Goal: Task Accomplishment & Management: Manage account settings

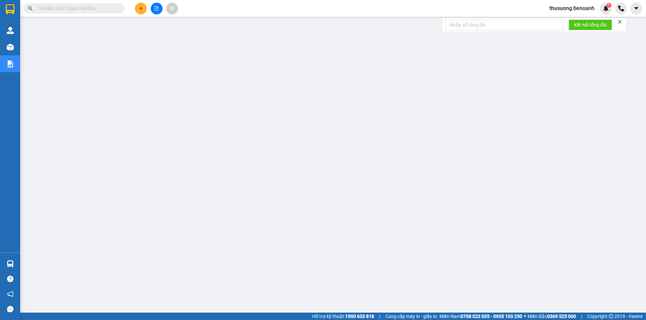
click at [574, 5] on span "thusuong.tienoanh" at bounding box center [572, 8] width 56 height 8
click at [561, 20] on span "Đăng xuất" at bounding box center [574, 20] width 42 height 7
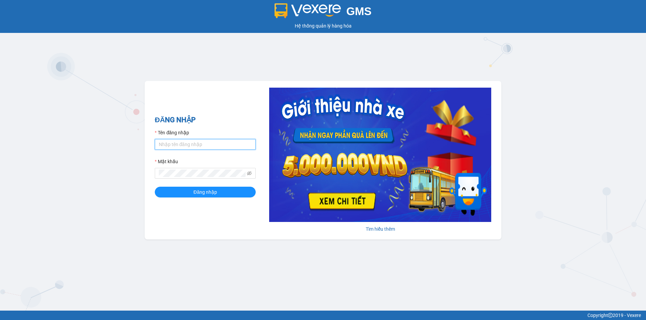
click at [179, 141] on input "Tên đăng nhập" at bounding box center [205, 144] width 101 height 11
type input "kieudiem.tienoanh"
click at [155, 187] on button "Đăng nhập" at bounding box center [205, 192] width 101 height 11
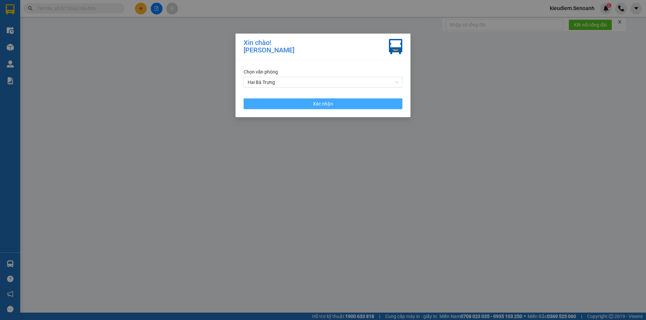
click at [292, 106] on button "Xác nhận" at bounding box center [322, 104] width 159 height 11
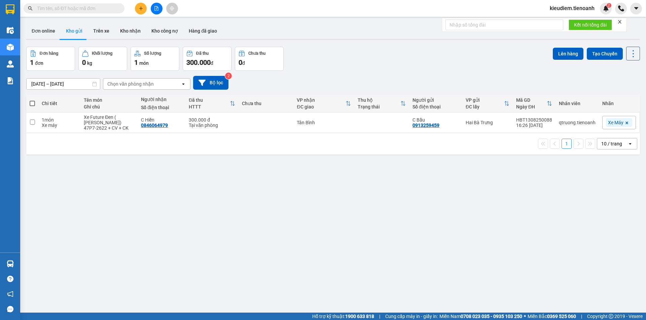
click at [478, 51] on div "Đơn hàng 1 đơn Khối lượng 0 kg Số lượng 1 món Đã thu 300.000 đ Chưa thu 0 đ Lên…" at bounding box center [332, 59] width 613 height 24
click at [378, 60] on div "Đơn hàng 1 đơn Khối lượng 0 kg Số lượng 1 món Đã thu 300.000 đ Chưa thu 0 đ Lên…" at bounding box center [332, 59] width 613 height 24
click at [619, 149] on div "10 / trang" at bounding box center [612, 144] width 30 height 11
click at [602, 230] on ul "5 / trang 10 / trang 20 / trang 50 / trang 80 / trang 100 / trang" at bounding box center [611, 194] width 40 height 78
click at [602, 227] on div "100 / trang" at bounding box center [611, 224] width 40 height 12
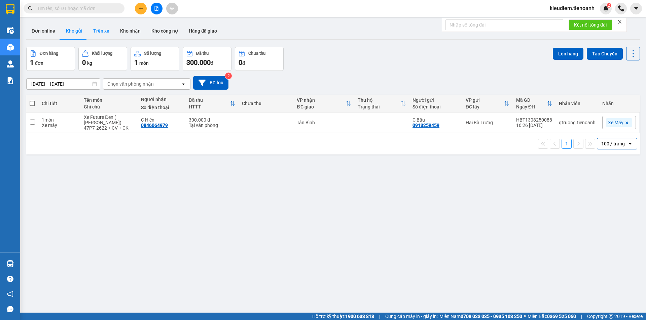
click at [97, 32] on button "Trên xe" at bounding box center [101, 31] width 27 height 16
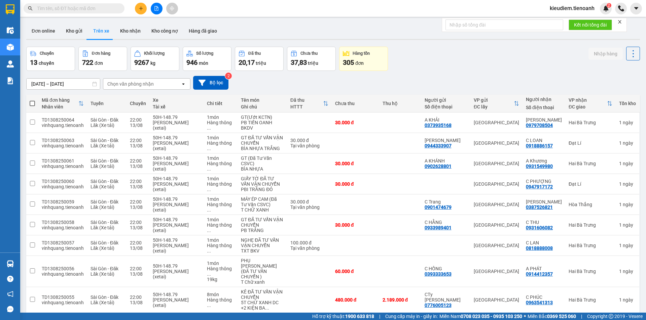
click at [150, 83] on div "Chọn văn phòng nhận" at bounding box center [130, 84] width 46 height 7
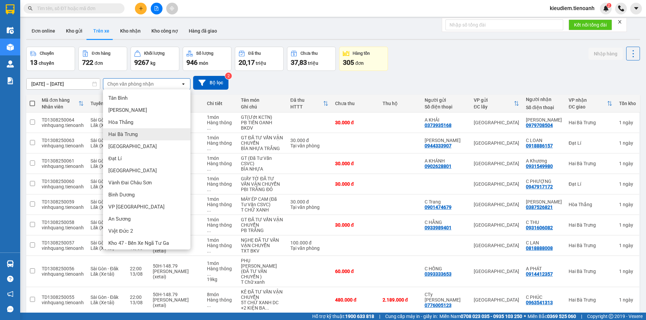
click at [125, 135] on span "Hai Bà Trưng" at bounding box center [122, 134] width 29 height 7
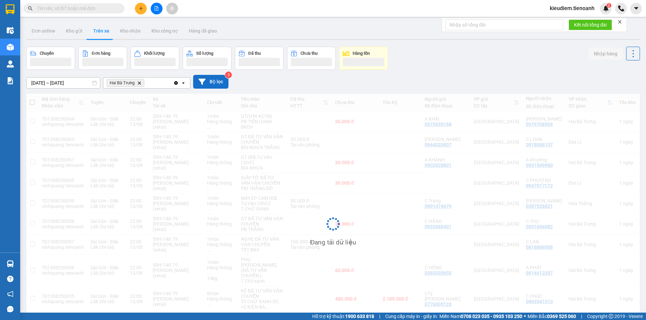
click at [208, 82] on button "Bộ lọc" at bounding box center [210, 82] width 35 height 14
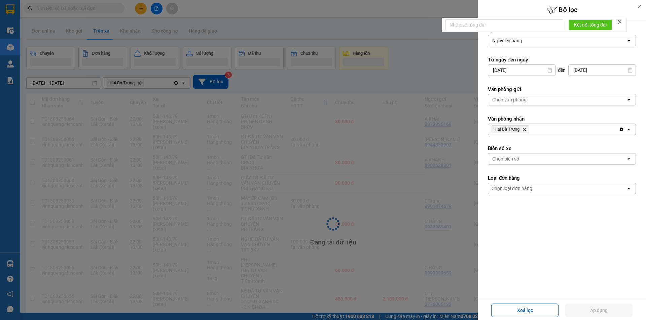
click at [527, 191] on div "Chọn loại đơn hàng" at bounding box center [511, 188] width 41 height 7
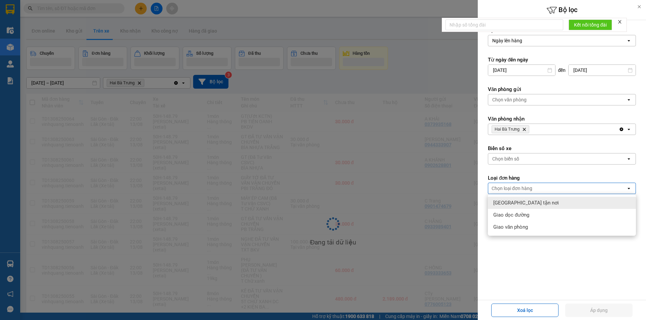
click at [513, 202] on span "Giao tận nơi" at bounding box center [526, 203] width 66 height 7
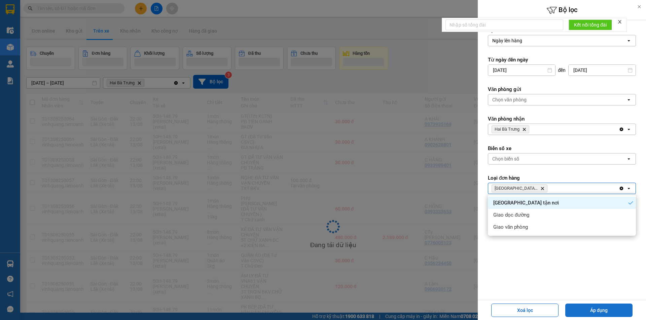
click at [602, 314] on button "Áp dụng" at bounding box center [598, 310] width 67 height 13
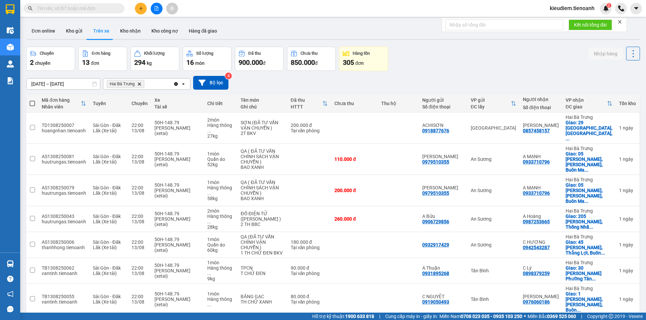
click at [465, 77] on div "12/08/2025 – 14/08/2025 Press the down arrow key to interact with the calendar …" at bounding box center [332, 83] width 613 height 14
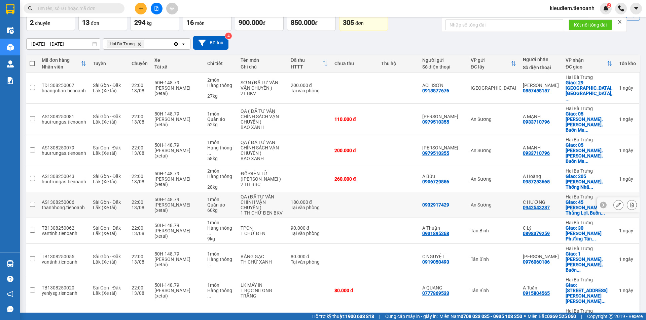
scroll to position [65, 0]
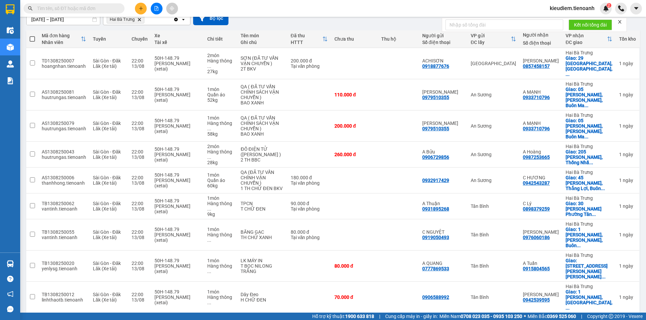
click at [608, 242] on span "20 / trang" at bounding box center [608, 245] width 22 height 7
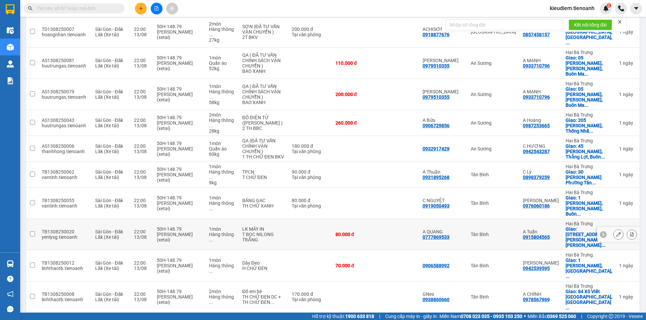
scroll to position [153, 0]
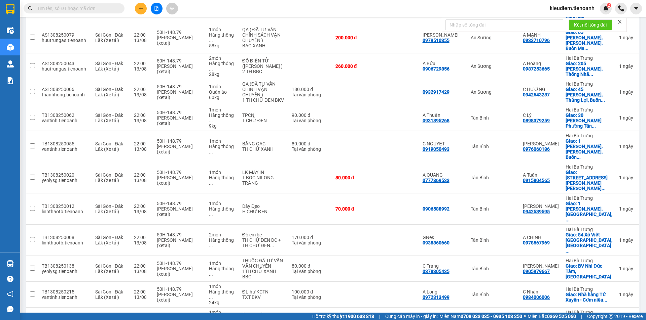
click at [600, 286] on div "100 / trang" at bounding box center [611, 281] width 40 height 12
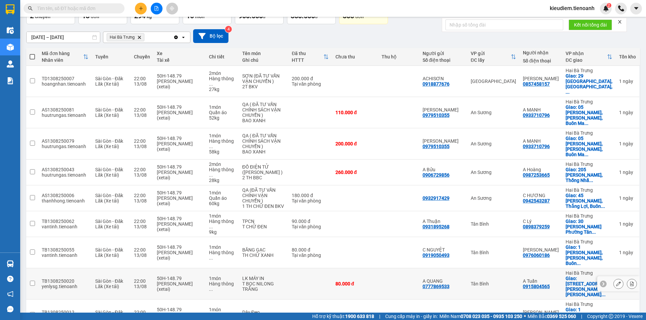
scroll to position [0, 0]
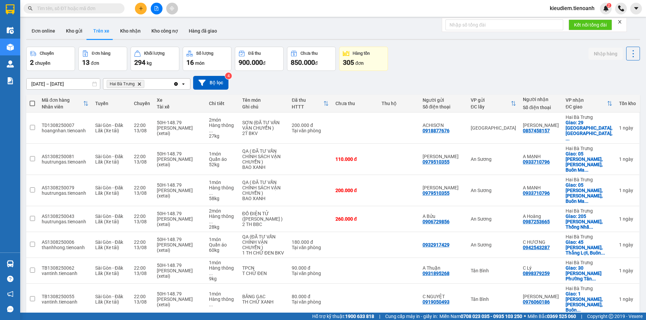
click at [32, 102] on span at bounding box center [32, 103] width 5 height 5
click at [32, 100] on input "checkbox" at bounding box center [32, 100] width 0 height 0
checkbox input "true"
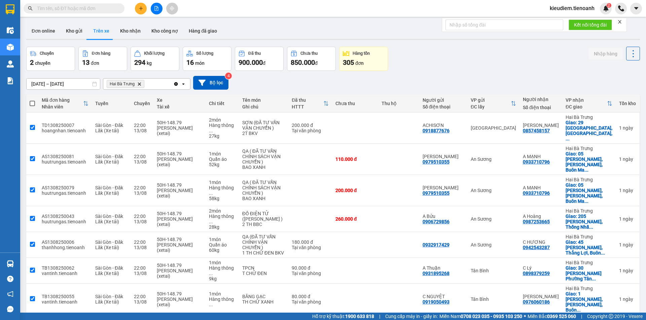
checkbox input "true"
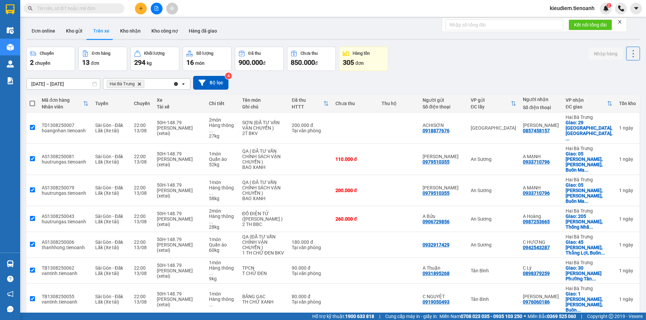
checkbox input "true"
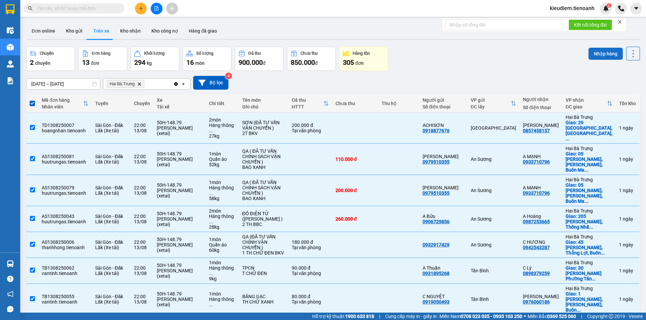
click at [603, 53] on button "Nhập hàng" at bounding box center [605, 54] width 34 height 12
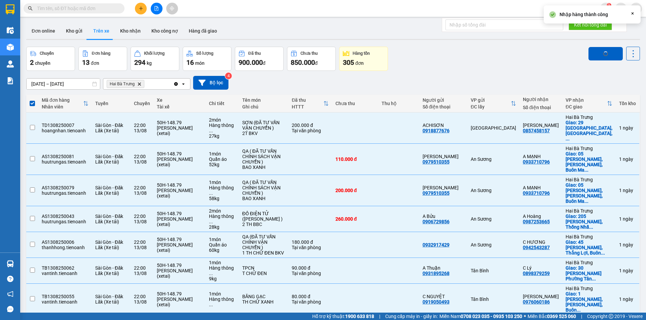
checkbox input "false"
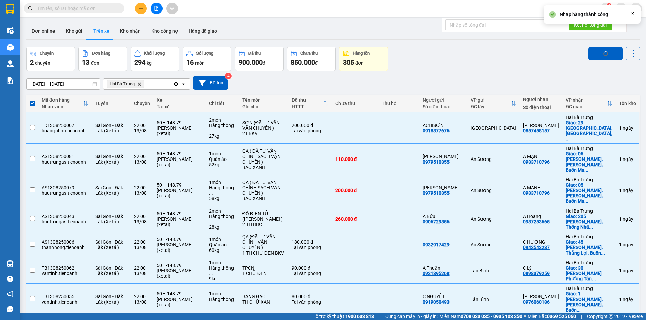
checkbox input "false"
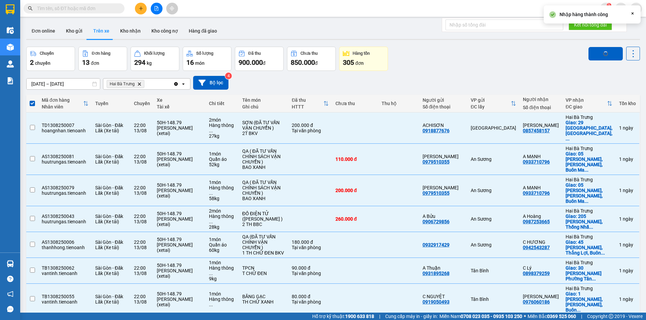
checkbox input "false"
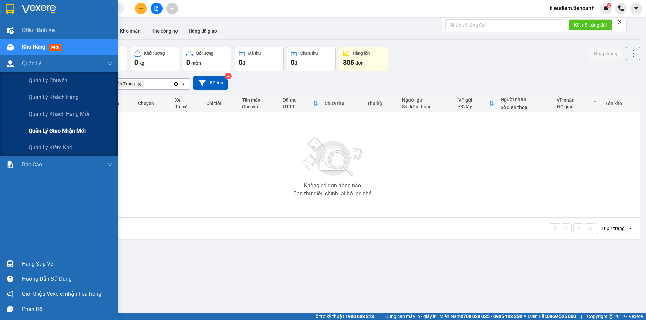
click at [63, 129] on span "Quản lý giao nhận mới" at bounding box center [57, 131] width 57 height 8
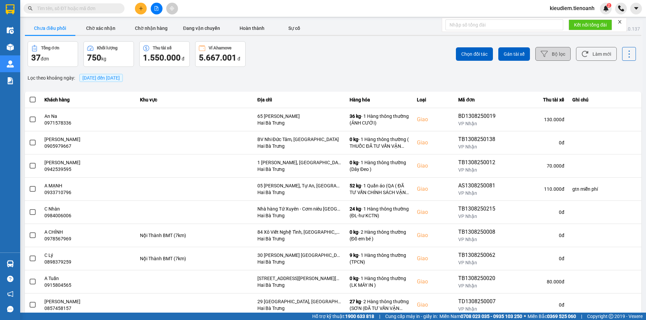
click at [543, 53] on button "Bộ lọc" at bounding box center [552, 54] width 35 height 14
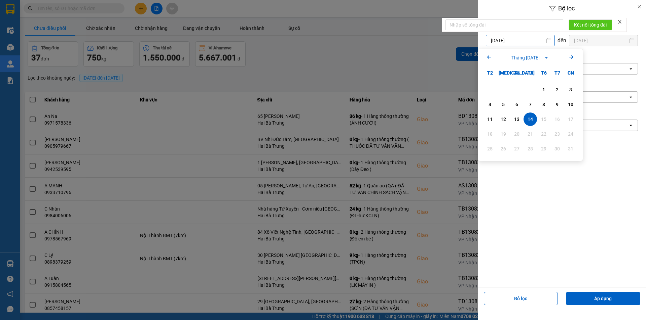
click at [528, 40] on input "14/08/2025" at bounding box center [520, 40] width 68 height 11
click at [489, 119] on div "11" at bounding box center [489, 119] width 9 height 8
type input "11/08/2025"
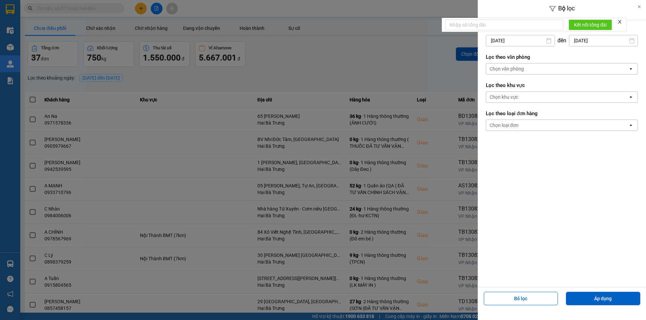
click at [542, 123] on div "Chọn loại đơn" at bounding box center [557, 125] width 142 height 11
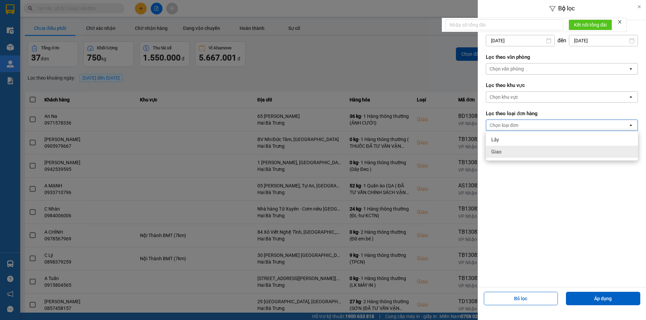
click at [534, 198] on div "Lọc theo khoảng ngày 11/08/2025 Press the down arrow key to interact with the c…" at bounding box center [561, 153] width 168 height 267
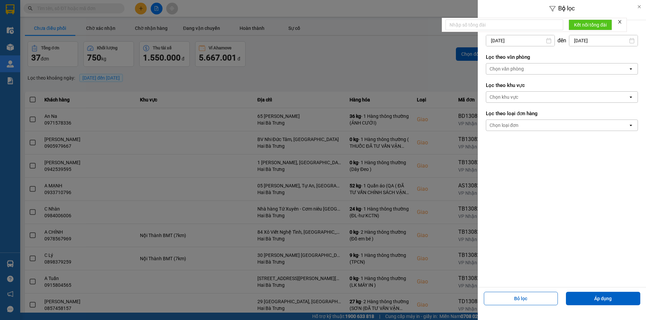
click at [548, 59] on label "Lọc theo văn phòng" at bounding box center [562, 57] width 152 height 7
click at [548, 63] on div "Lọc theo văn phòng Chọn văn phòng open" at bounding box center [562, 64] width 152 height 25
click at [546, 68] on div "Chọn văn phòng" at bounding box center [557, 69] width 142 height 11
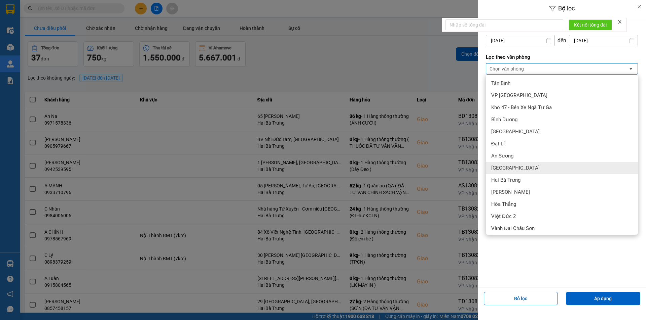
click at [539, 172] on div "Hòa Đông" at bounding box center [562, 168] width 152 height 12
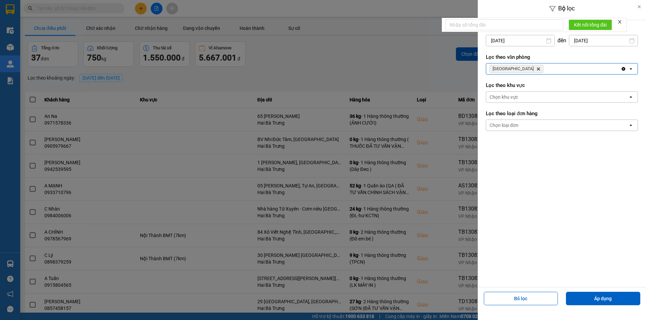
click at [537, 70] on icon "Hòa Đông, close by backspace" at bounding box center [538, 69] width 3 height 3
click at [516, 70] on div "Chọn văn phòng" at bounding box center [506, 69] width 34 height 7
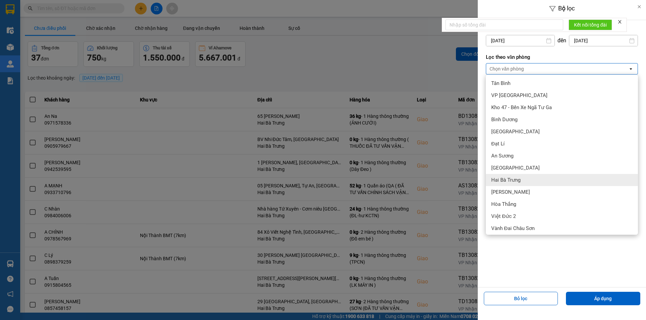
click at [497, 184] on div "Hai Bà Trưng" at bounding box center [562, 180] width 152 height 12
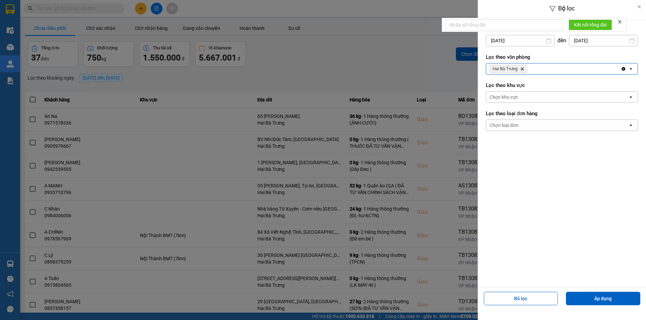
click at [497, 184] on div "Lọc theo khoảng ngày 11/08/2025 Press the down arrow key to interact with the c…" at bounding box center [561, 153] width 168 height 267
click at [574, 299] on button "Áp dụng" at bounding box center [603, 298] width 74 height 13
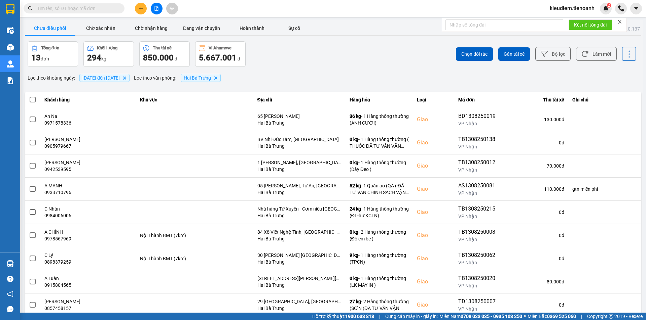
click at [35, 100] on span at bounding box center [33, 100] width 6 height 6
click at [29, 96] on input "checkbox" at bounding box center [29, 96] width 0 height 0
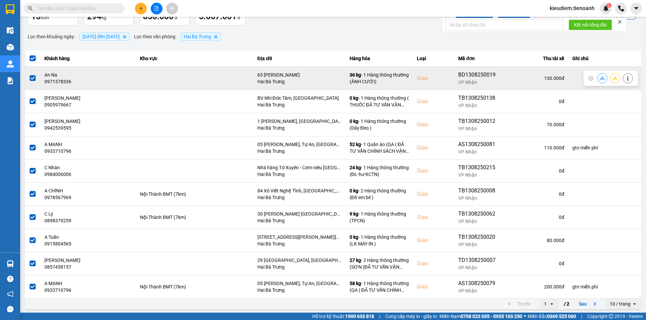
scroll to position [43, 0]
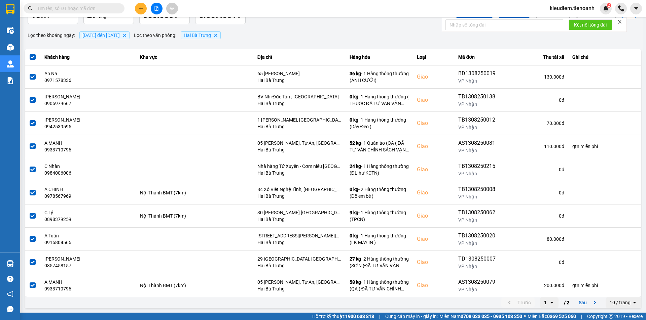
click at [619, 304] on div "10 / trang" at bounding box center [619, 303] width 21 height 7
click at [613, 286] on div "100 / trang" at bounding box center [618, 288] width 25 height 7
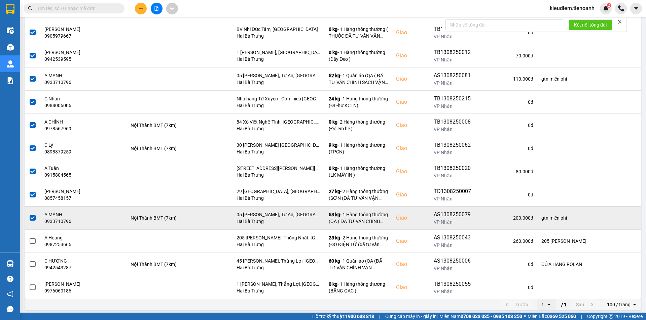
scroll to position [112, 0]
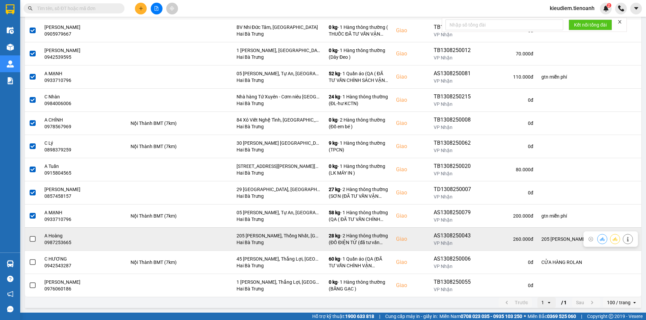
click at [32, 242] on label at bounding box center [32, 239] width 7 height 7
click at [29, 236] on input "checkbox" at bounding box center [29, 236] width 0 height 0
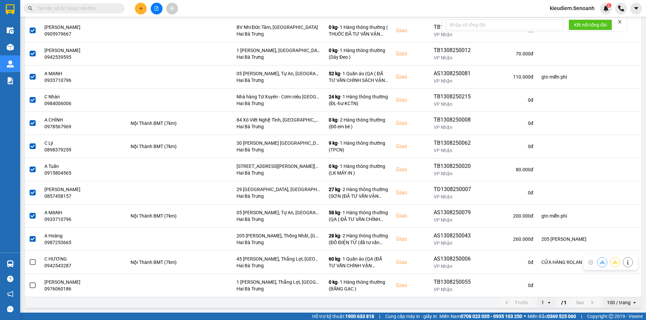
click at [36, 265] on label at bounding box center [32, 262] width 7 height 7
click at [29, 259] on input "checkbox" at bounding box center [29, 259] width 0 height 0
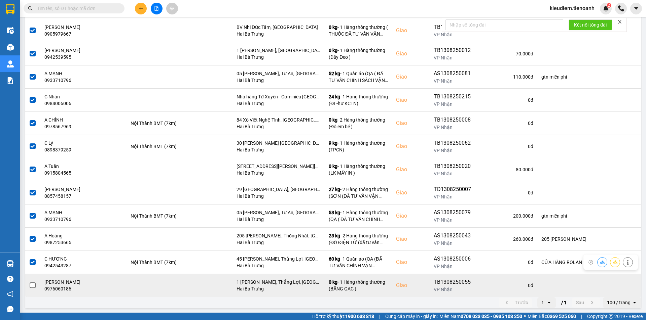
click at [33, 284] on span at bounding box center [33, 286] width 6 height 6
click at [29, 282] on input "checkbox" at bounding box center [29, 282] width 0 height 0
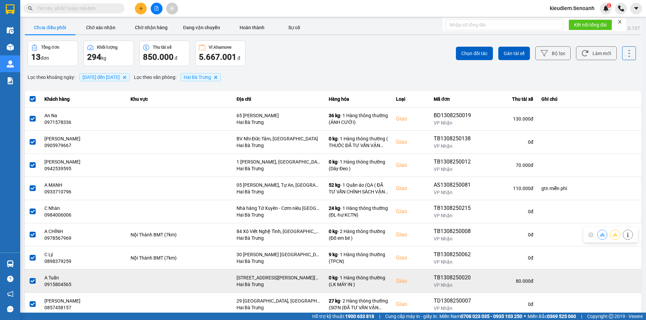
scroll to position [0, 0]
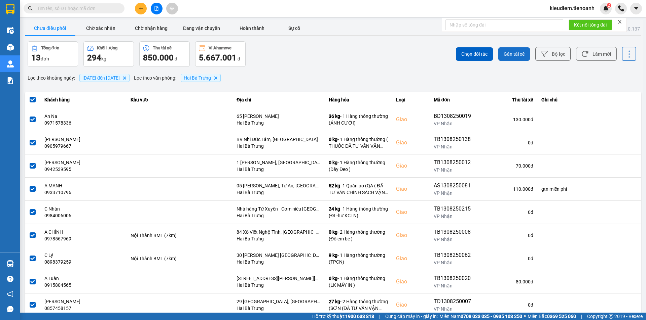
click at [518, 51] on span "Gán tài xế" at bounding box center [513, 54] width 21 height 7
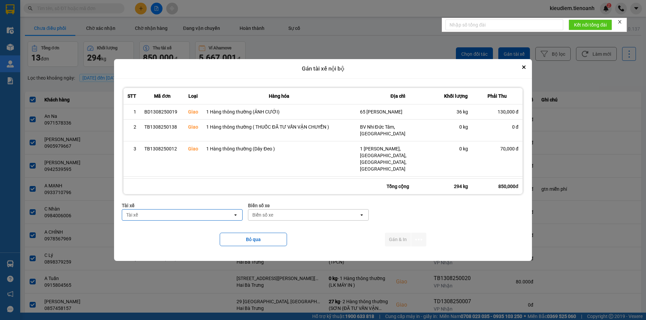
click at [142, 219] on div "Tài xế" at bounding box center [177, 215] width 111 height 11
type input "su"
click at [155, 230] on span "0935828484 - Bùi Văn Sức" at bounding box center [160, 229] width 70 height 7
click at [405, 240] on button "Gán & In" at bounding box center [398, 240] width 26 height 14
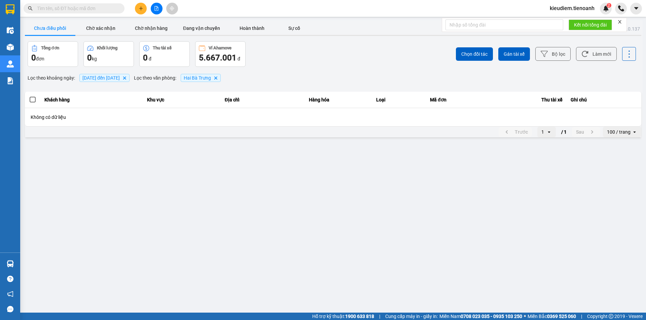
click at [620, 21] on icon "close" at bounding box center [619, 21] width 3 height 3
click at [106, 26] on button "Chờ xác nhận" at bounding box center [100, 28] width 50 height 13
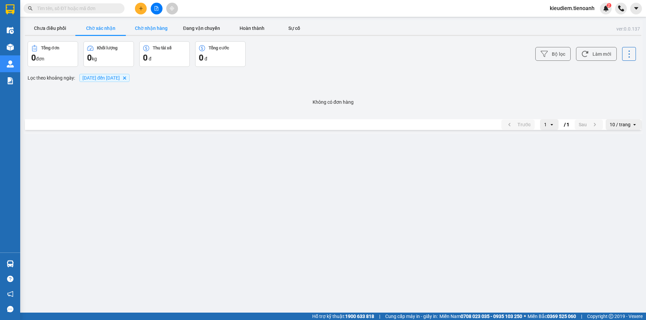
click at [146, 30] on button "Chờ nhận hàng" at bounding box center [151, 28] width 50 height 13
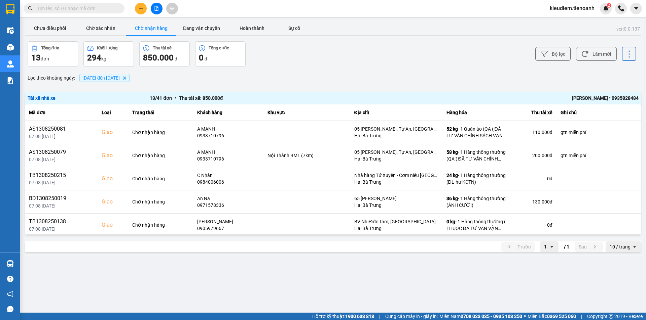
click at [593, 100] on div "Bùi Văn Sức • 0935828484" at bounding box center [516, 97] width 244 height 7
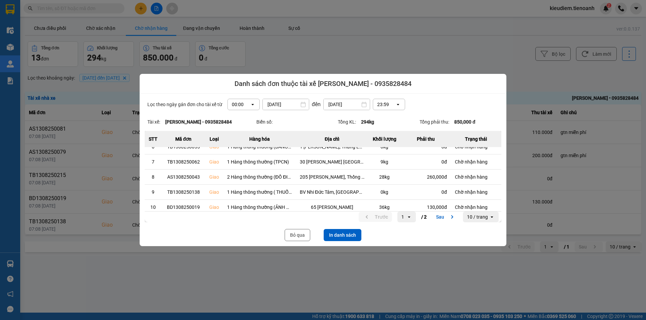
scroll to position [87, 0]
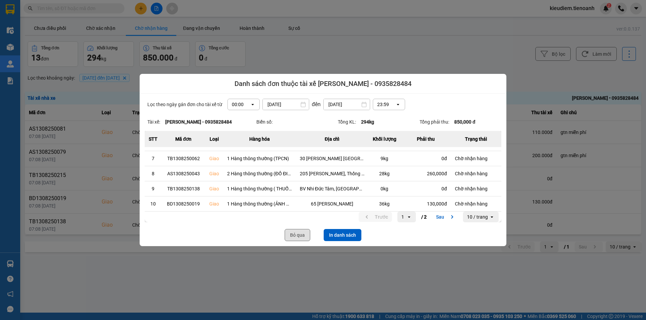
click at [292, 238] on button "Bỏ qua" at bounding box center [297, 235] width 26 height 12
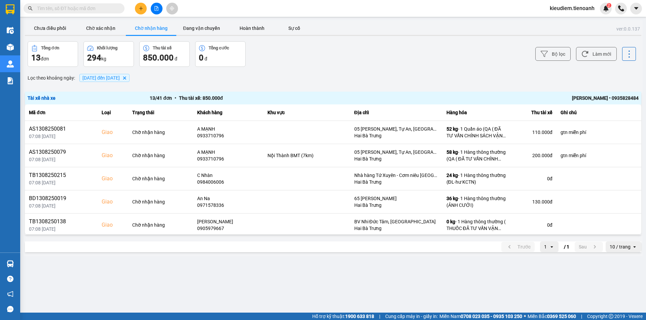
scroll to position [0, 0]
click at [199, 27] on button "Đang vận chuyển" at bounding box center [201, 28] width 50 height 13
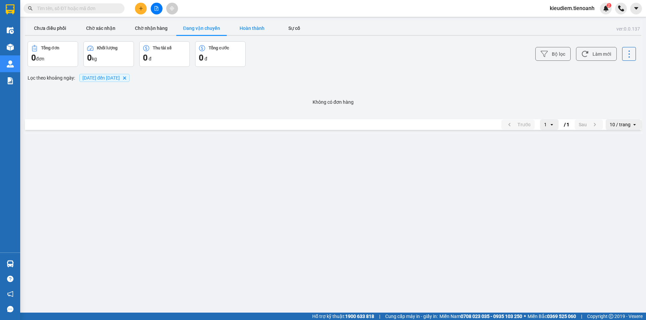
click at [260, 31] on button "Hoàn thành" at bounding box center [252, 28] width 50 height 13
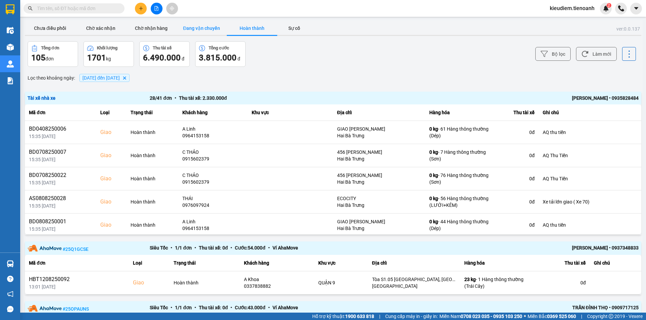
click at [199, 28] on button "Đang vận chuyển" at bounding box center [201, 28] width 50 height 13
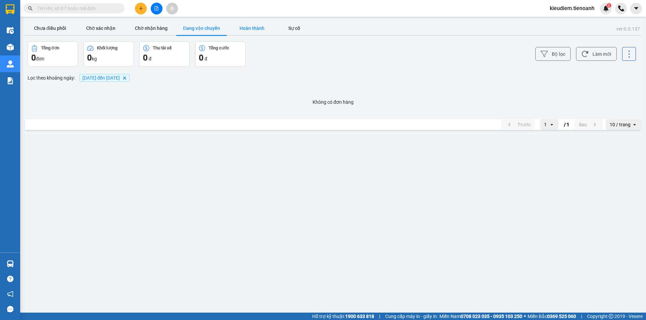
click at [258, 27] on button "Hoàn thành" at bounding box center [252, 28] width 50 height 13
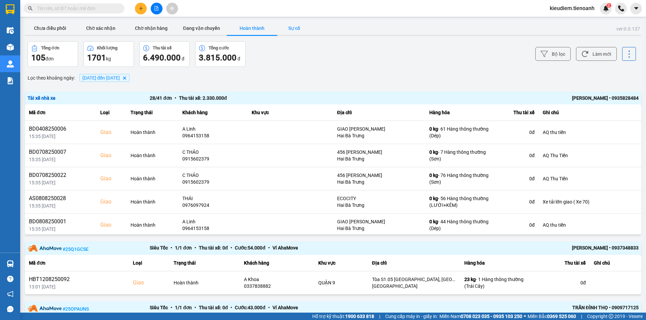
click at [286, 30] on button "Sự cố" at bounding box center [294, 28] width 34 height 13
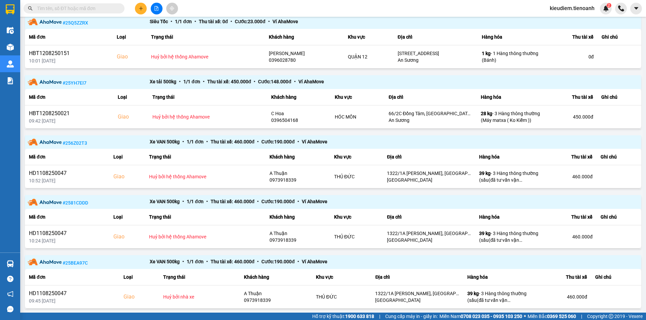
scroll to position [269, 0]
